Goal: Find specific page/section: Find specific page/section

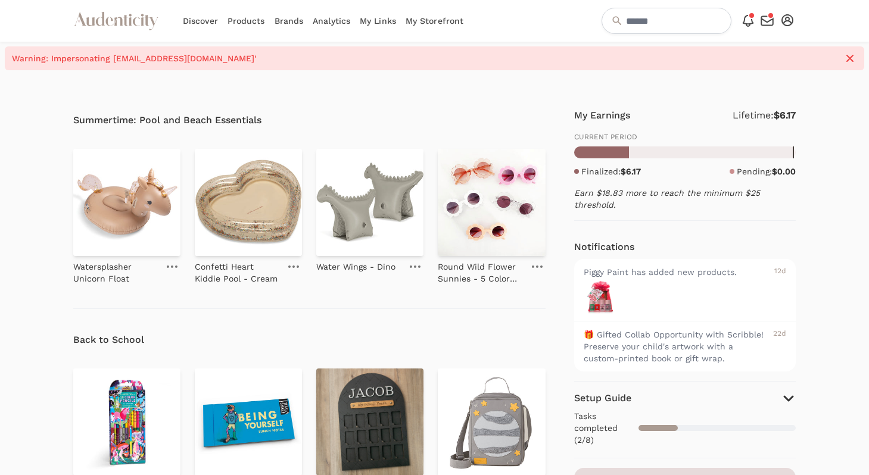
click at [339, 24] on link "Analytics" at bounding box center [332, 21] width 38 height 42
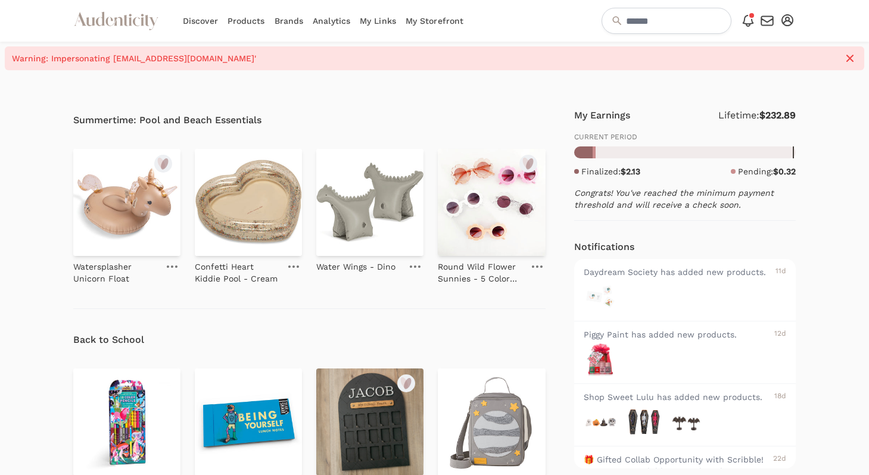
click at [328, 21] on link "Analytics" at bounding box center [332, 21] width 38 height 42
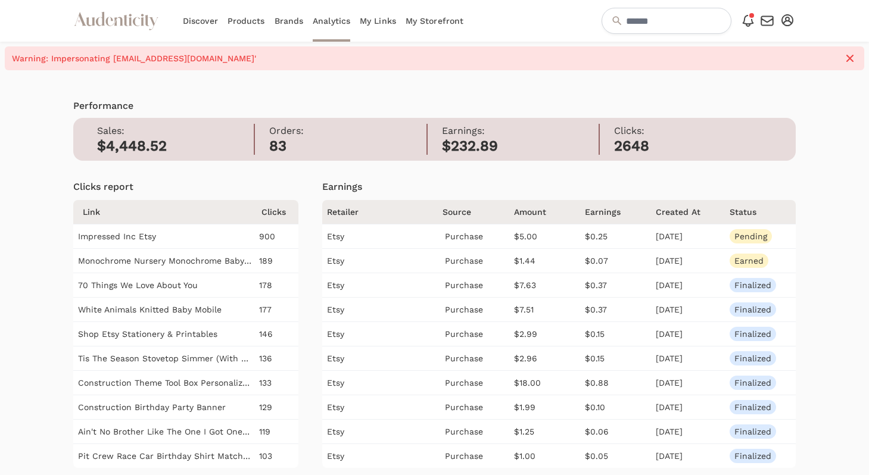
click at [143, 25] on icon "Audenticity Logo" at bounding box center [116, 20] width 86 height 21
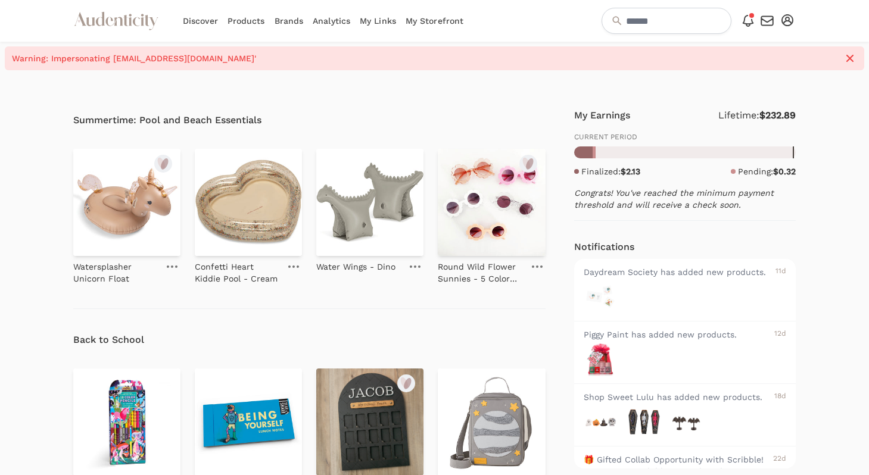
click at [326, 21] on link "Analytics" at bounding box center [332, 21] width 38 height 42
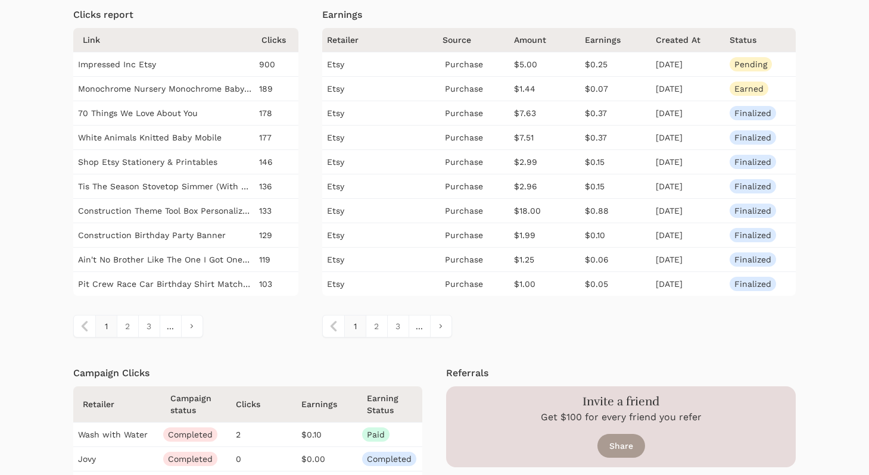
scroll to position [173, 0]
click at [375, 330] on link "2" at bounding box center [376, 324] width 21 height 21
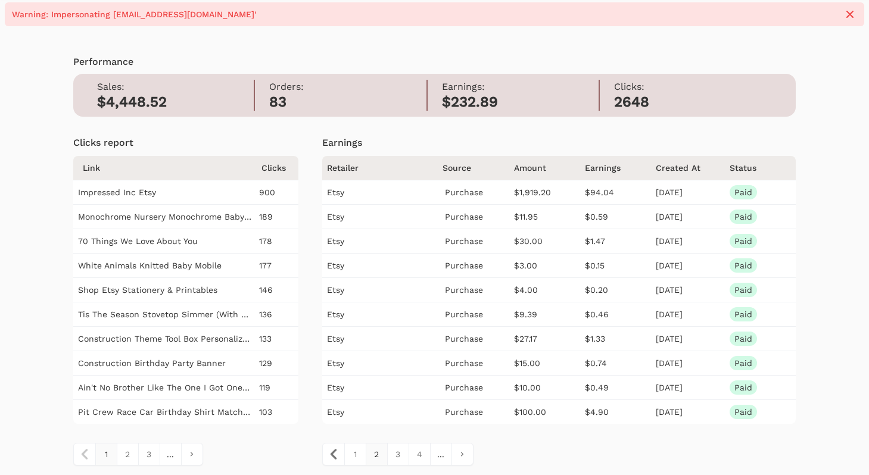
scroll to position [41, 0]
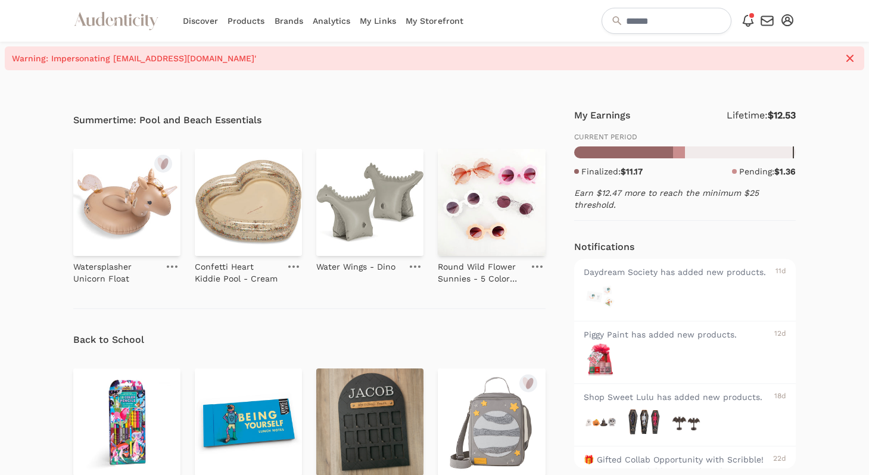
click at [328, 21] on link "Analytics" at bounding box center [332, 21] width 38 height 42
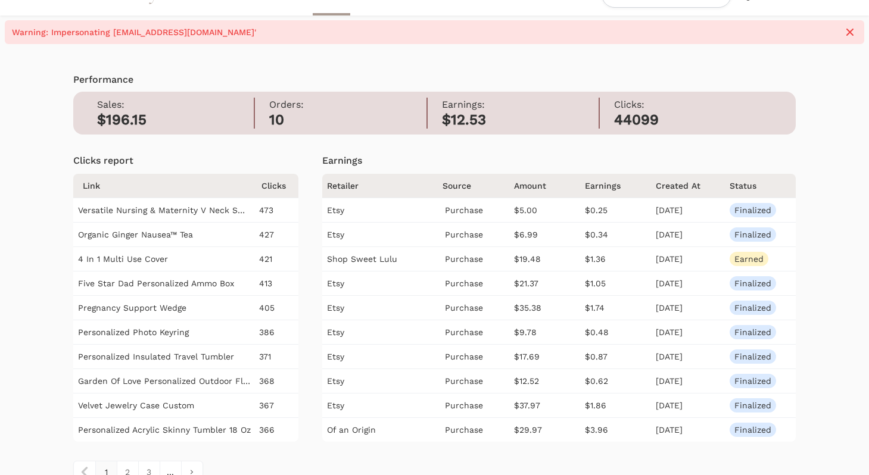
scroll to position [27, 0]
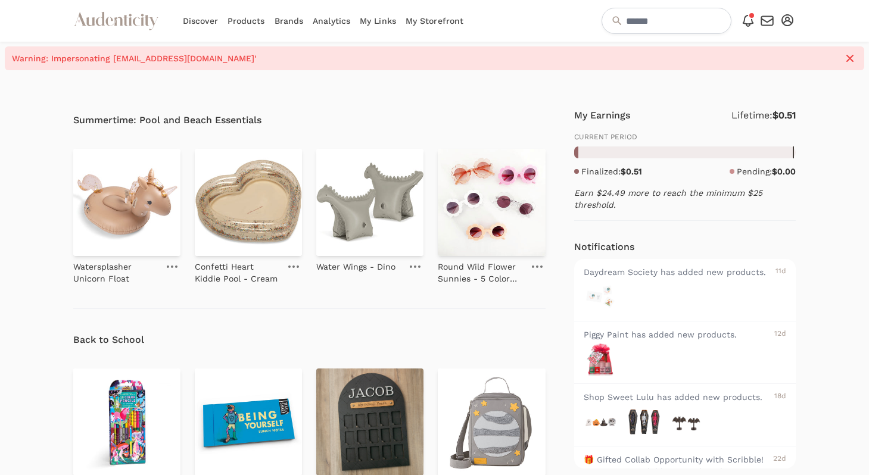
click at [334, 27] on link "Analytics" at bounding box center [332, 21] width 38 height 42
